Goal: Information Seeking & Learning: Learn about a topic

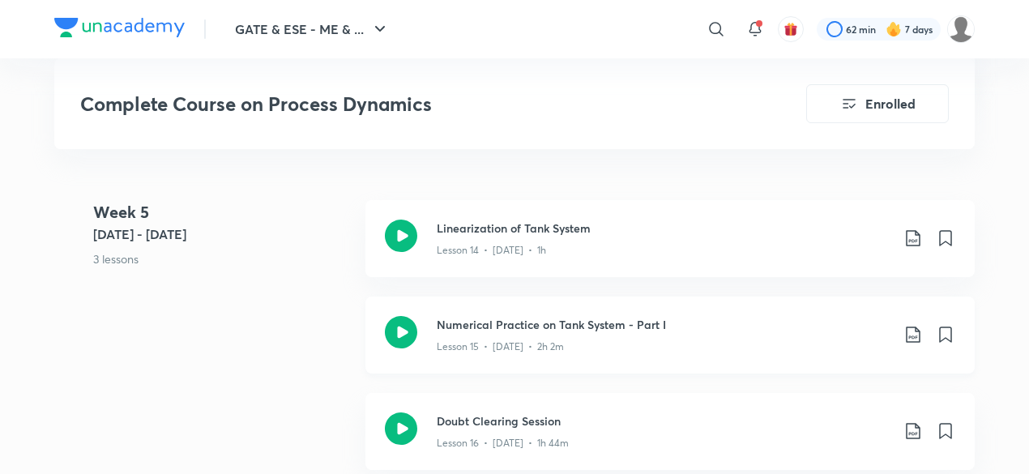
scroll to position [2440, 0]
click at [489, 340] on p "Lesson 15 • [DATE] • 2h 2m" at bounding box center [500, 347] width 127 height 15
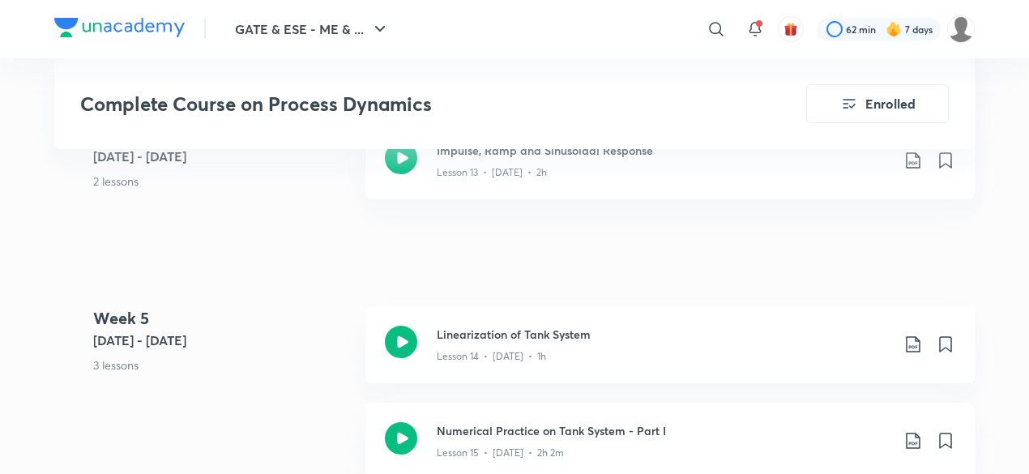
scroll to position [2347, 0]
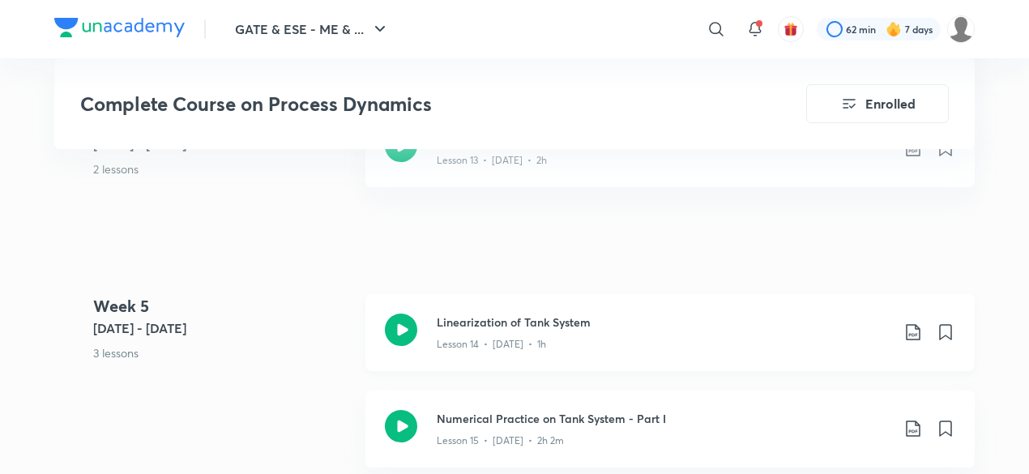
click at [470, 337] on p "Lesson 14 • [DATE] • 1h" at bounding box center [491, 344] width 109 height 15
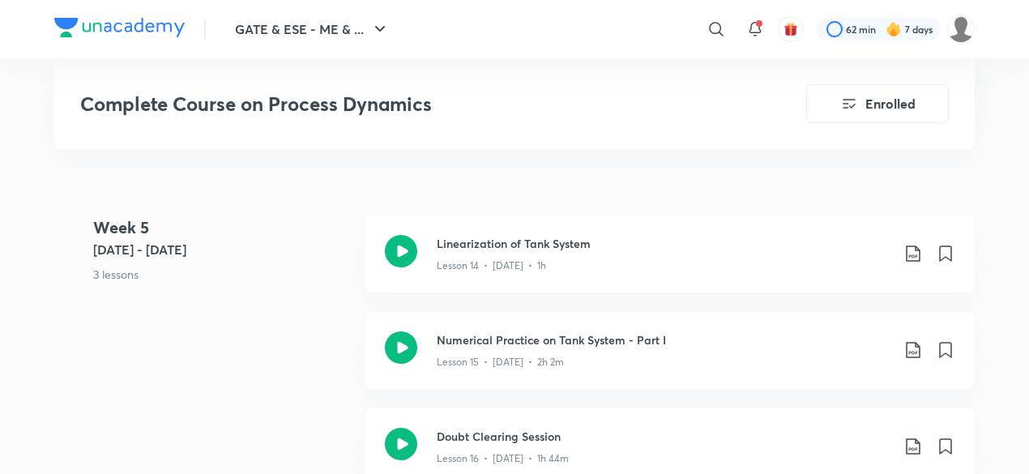
scroll to position [2427, 0]
click at [501, 354] on p "Lesson 15 • [DATE] • 2h 2m" at bounding box center [500, 361] width 127 height 15
